Goal: Task Accomplishment & Management: Use online tool/utility

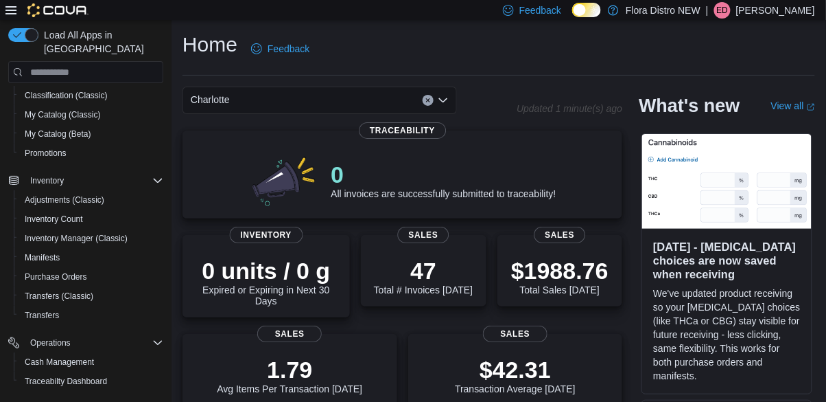
scroll to position [113, 0]
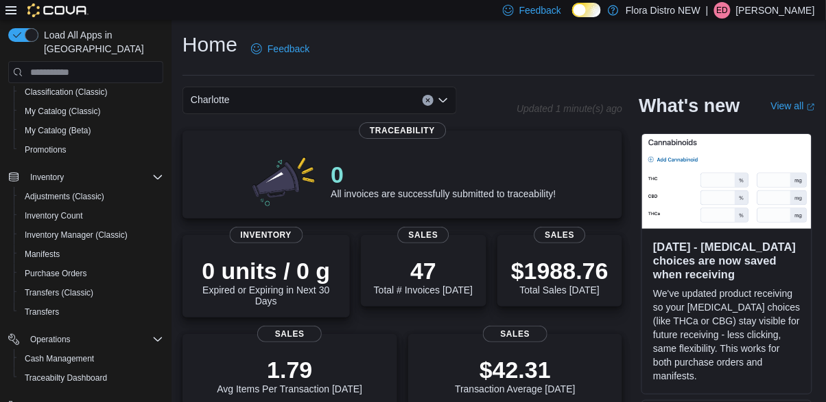
click at [55, 401] on span "Reports" at bounding box center [44, 405] width 29 height 16
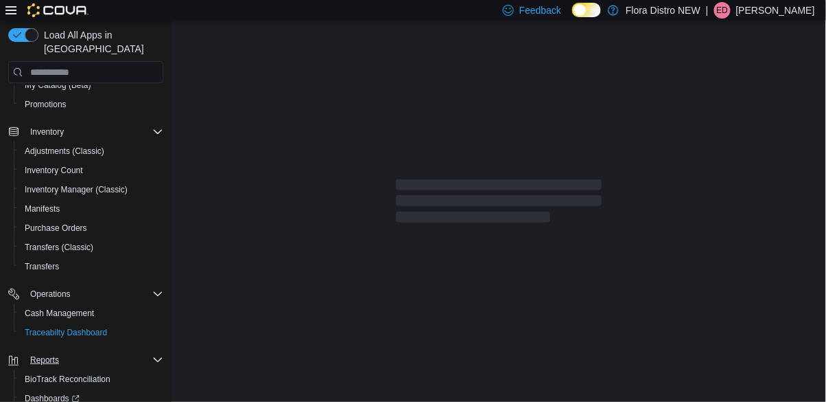
scroll to position [165, 0]
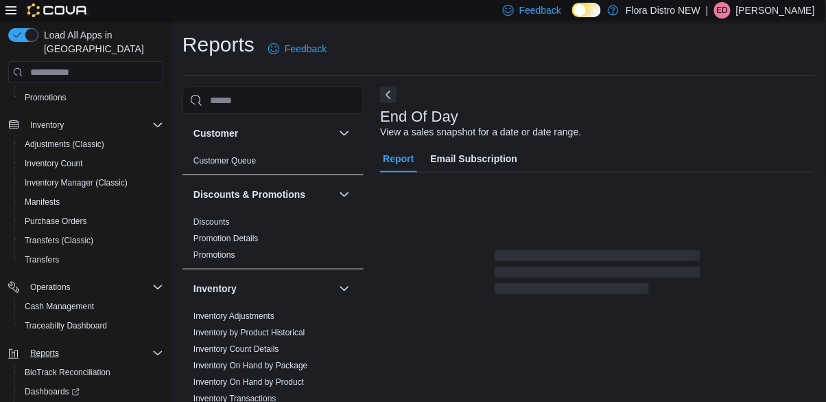
scroll to position [11, 0]
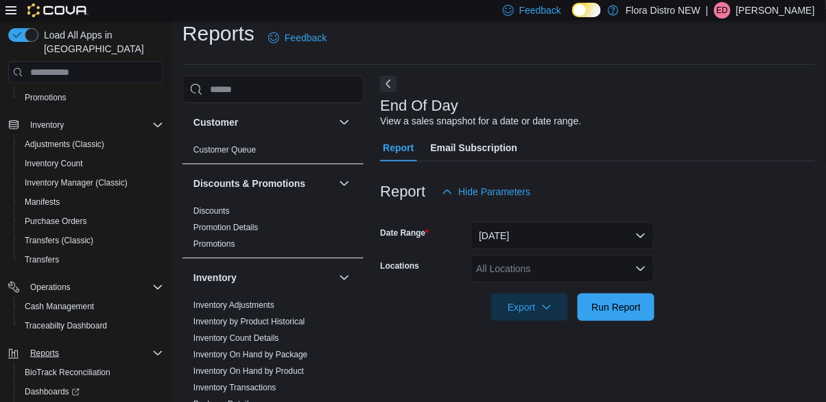
click at [543, 272] on div "All Locations" at bounding box center [563, 268] width 184 height 27
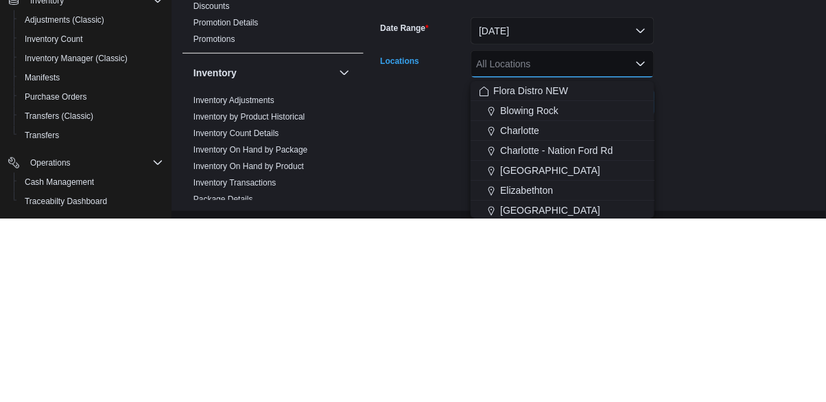
scroll to position [44, 0]
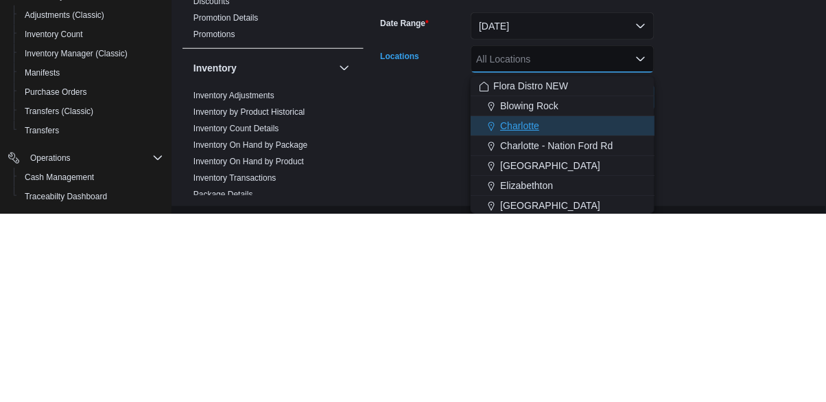
click at [544, 307] on div "Charlotte" at bounding box center [562, 314] width 167 height 14
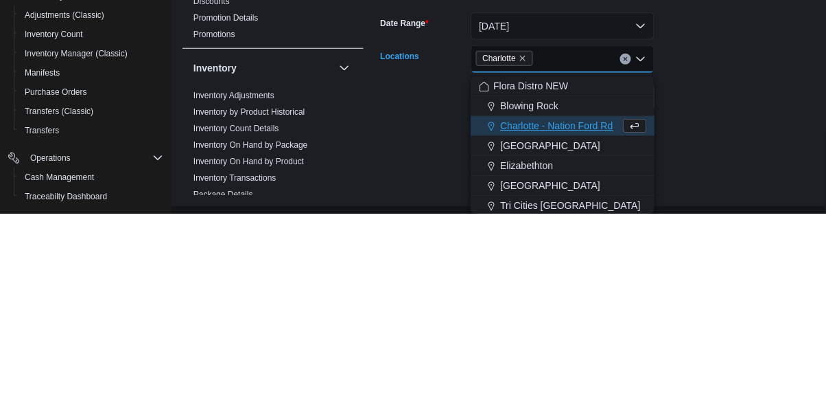
click at [722, 307] on div "End Of Day View a sales snapshot for a date or date range. Report Email Subscri…" at bounding box center [597, 218] width 435 height 329
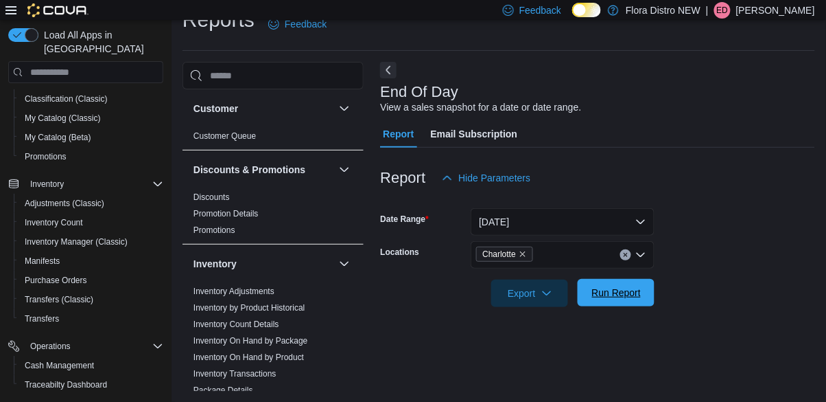
click at [609, 286] on span "Run Report" at bounding box center [616, 293] width 49 height 14
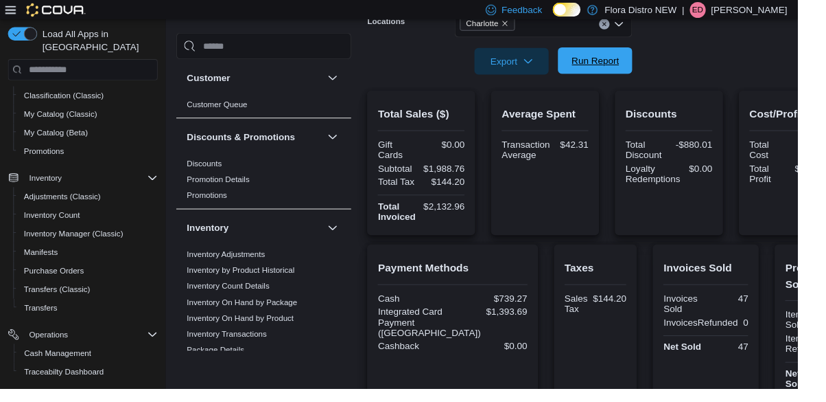
scroll to position [242, 0]
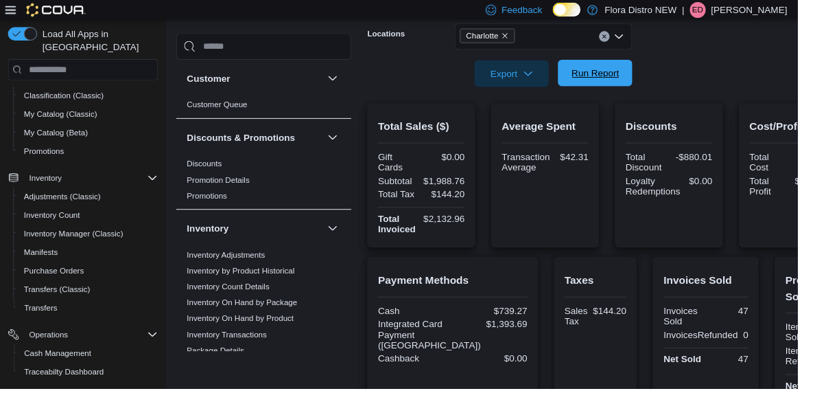
click at [627, 78] on span "Run Report" at bounding box center [616, 76] width 49 height 14
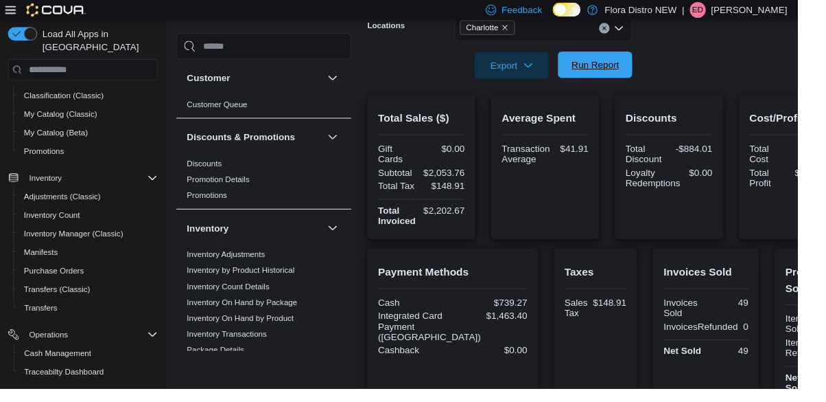
scroll to position [289, 0]
